Goal: Task Accomplishment & Management: Use online tool/utility

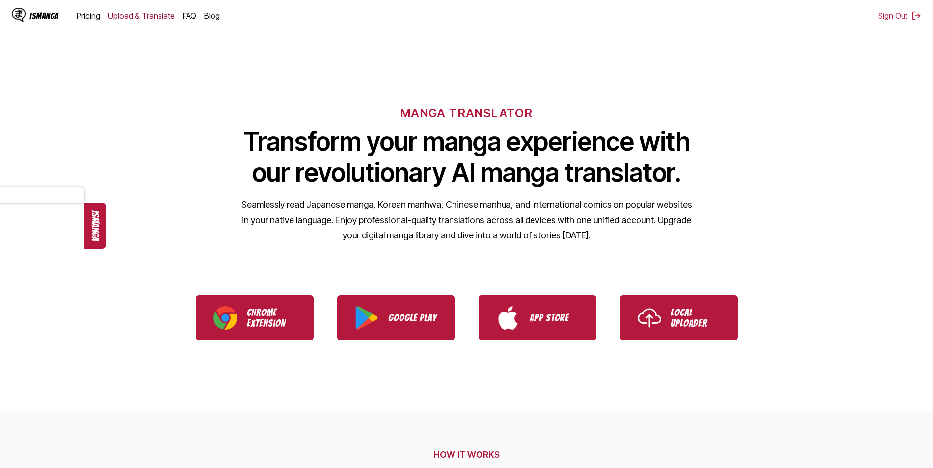
click at [161, 17] on link "Upload & Translate" at bounding box center [141, 16] width 67 height 10
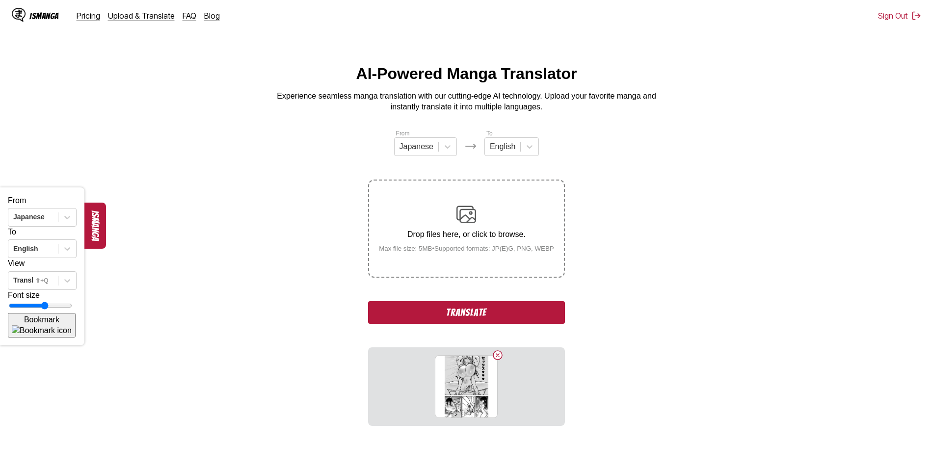
click at [461, 313] on button "Translate" at bounding box center [466, 313] width 196 height 23
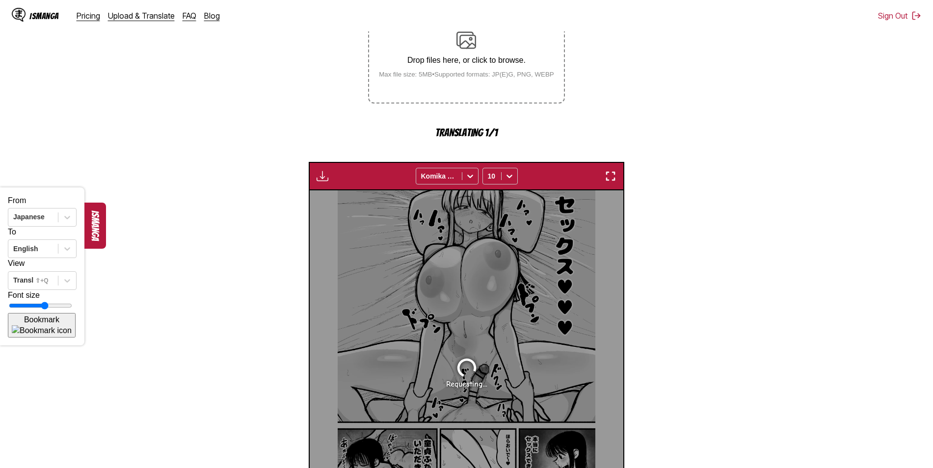
scroll to position [262, 0]
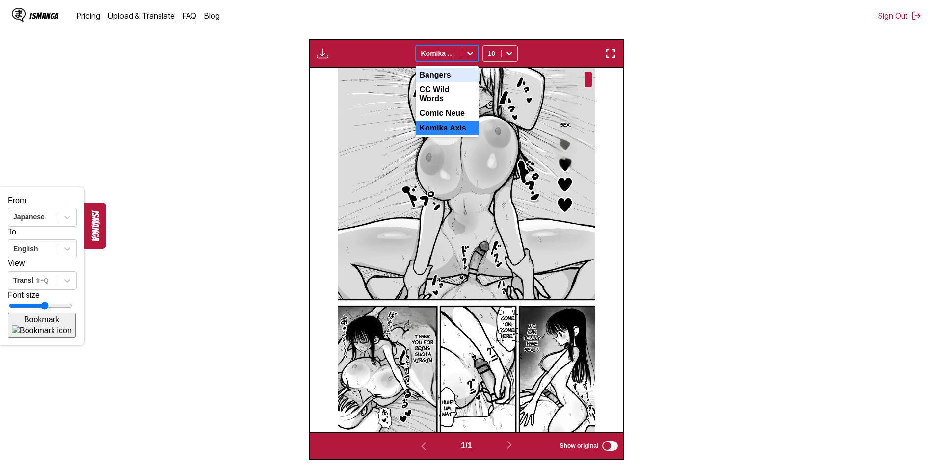
click at [472, 55] on icon at bounding box center [470, 53] width 6 height 3
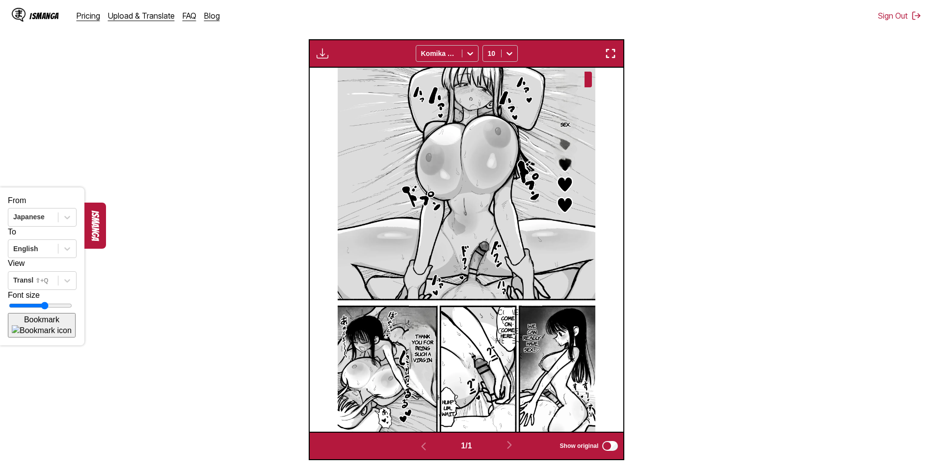
click at [567, 51] on div "Download Panel Download All Komika Axis 10" at bounding box center [467, 53] width 316 height 28
click at [323, 57] on img "button" at bounding box center [323, 54] width 12 height 12
click at [339, 62] on button "Download Panel" at bounding box center [349, 63] width 63 height 24
